Goal: Navigation & Orientation: Find specific page/section

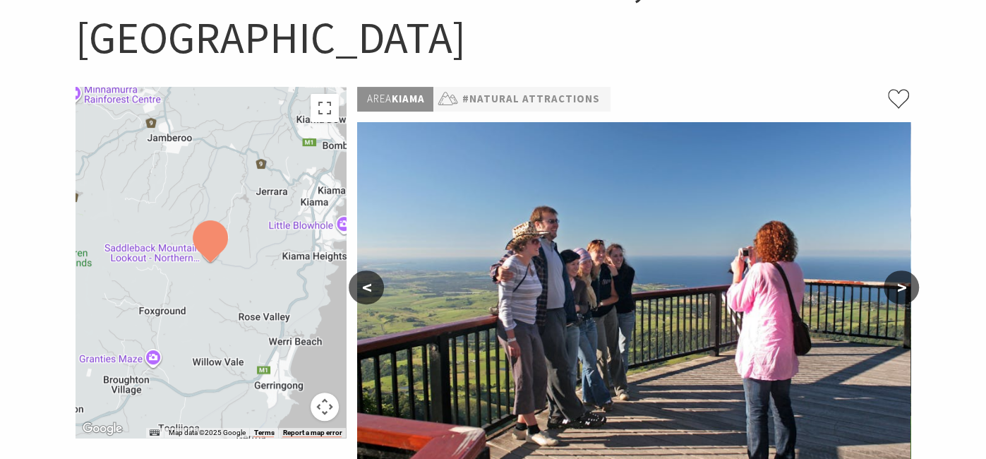
scroll to position [197, 0]
click at [906, 270] on button ">" at bounding box center [900, 287] width 35 height 34
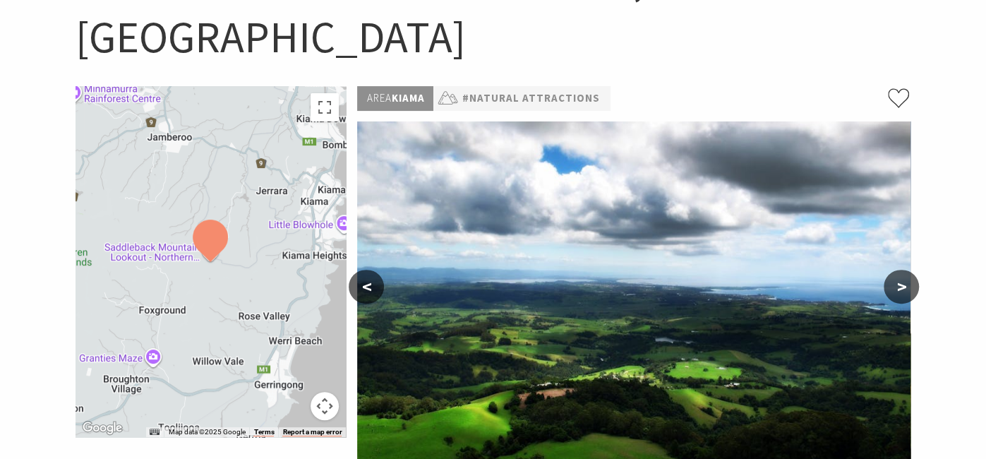
click at [906, 270] on button ">" at bounding box center [900, 287] width 35 height 34
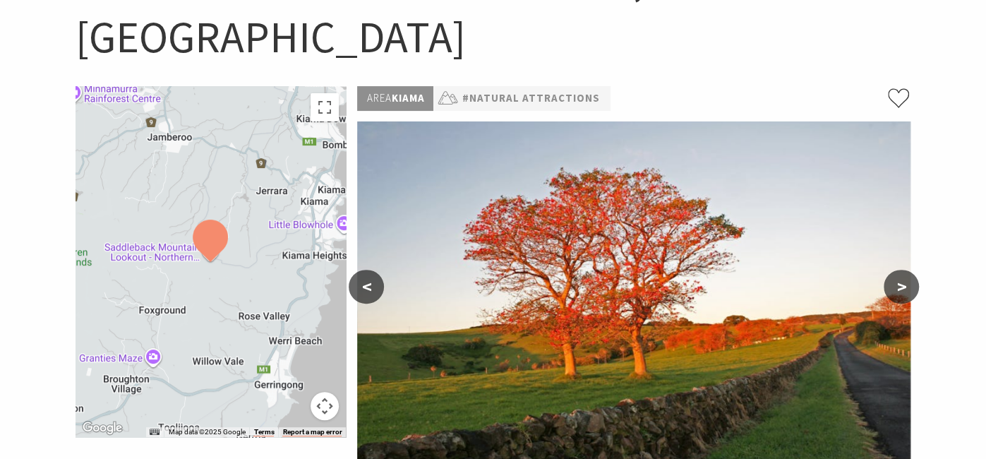
click at [906, 270] on button ">" at bounding box center [900, 287] width 35 height 34
click at [897, 270] on button ">" at bounding box center [900, 287] width 35 height 34
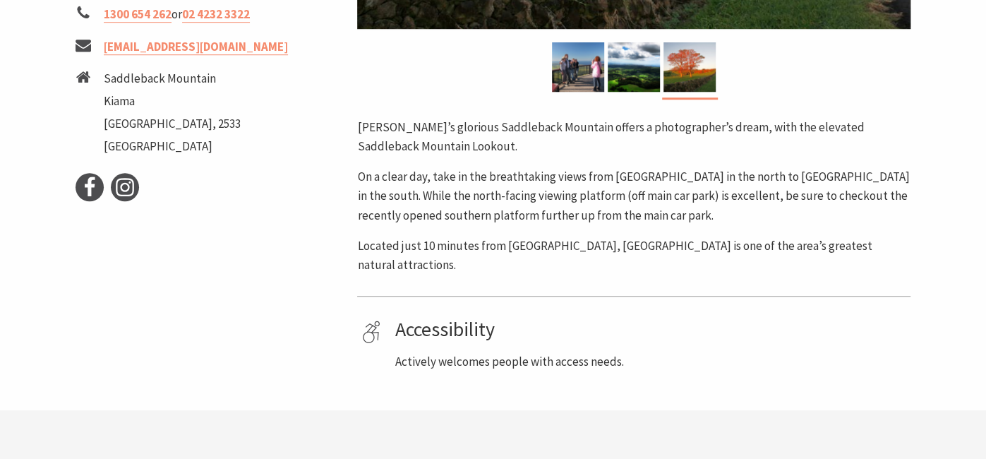
scroll to position [283, 0]
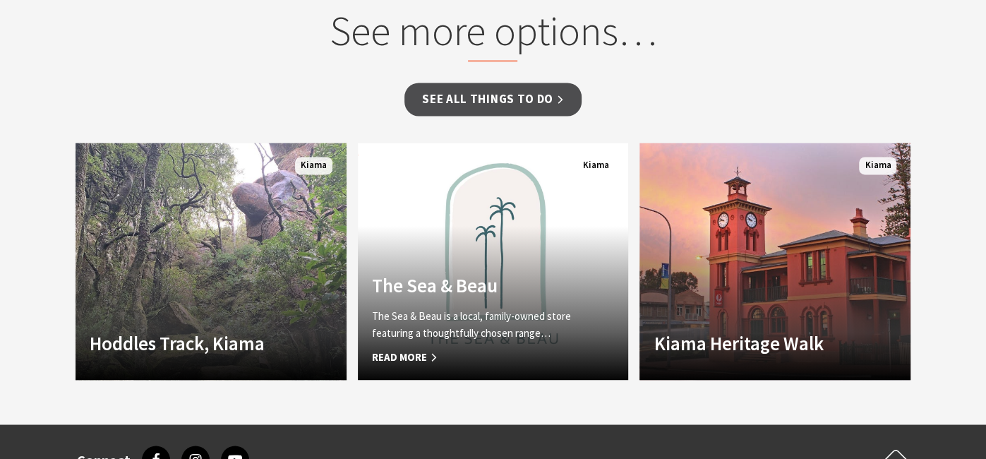
scroll to position [1426, 0]
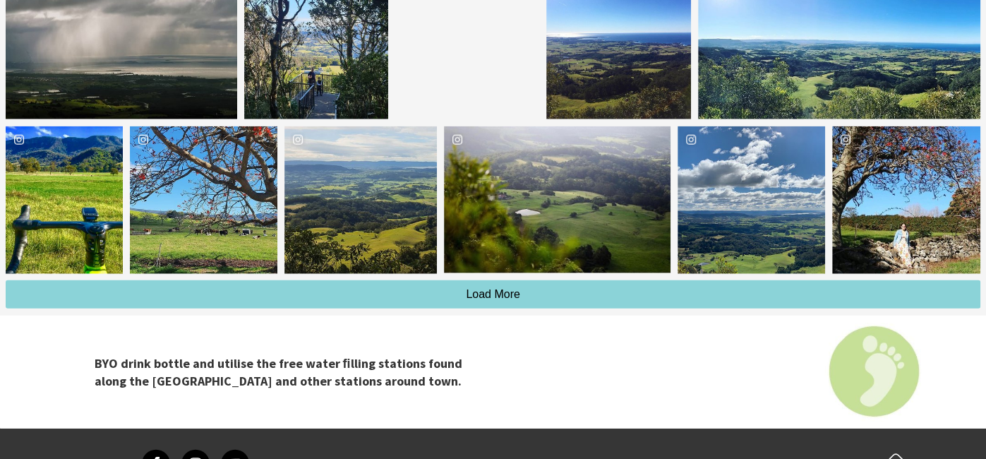
scroll to position [2156, 0]
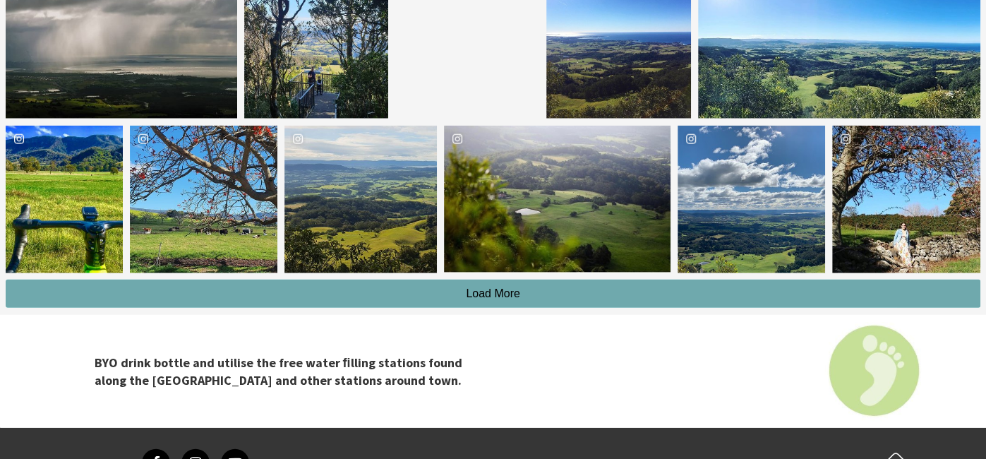
click at [579, 295] on button "Load More" at bounding box center [493, 293] width 974 height 28
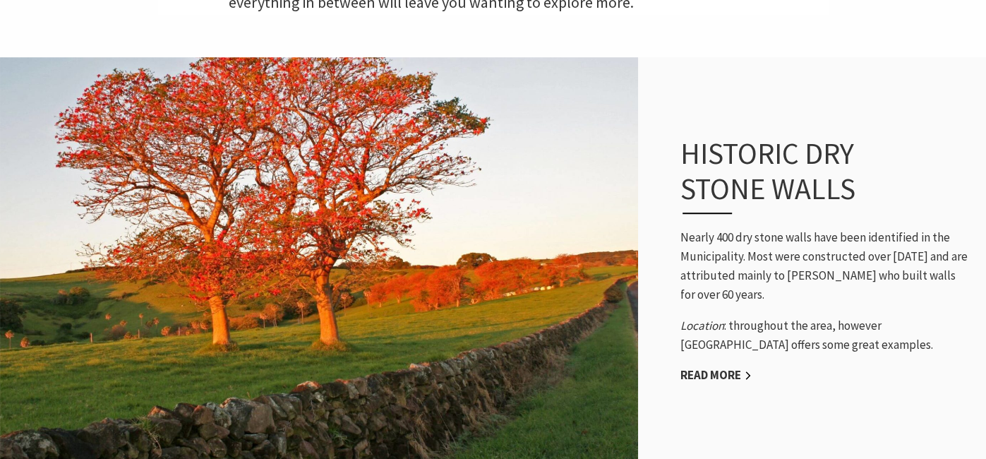
scroll to position [0, 0]
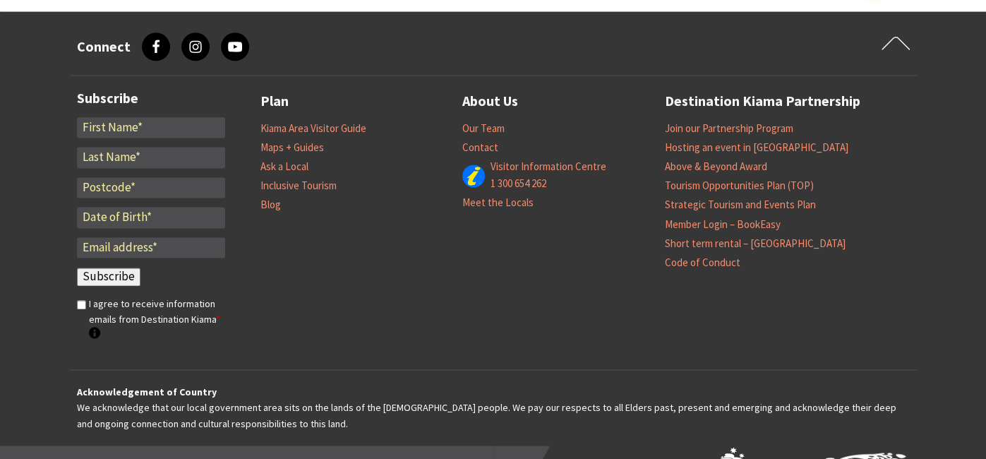
scroll to position [4844, 0]
